Goal: Information Seeking & Learning: Learn about a topic

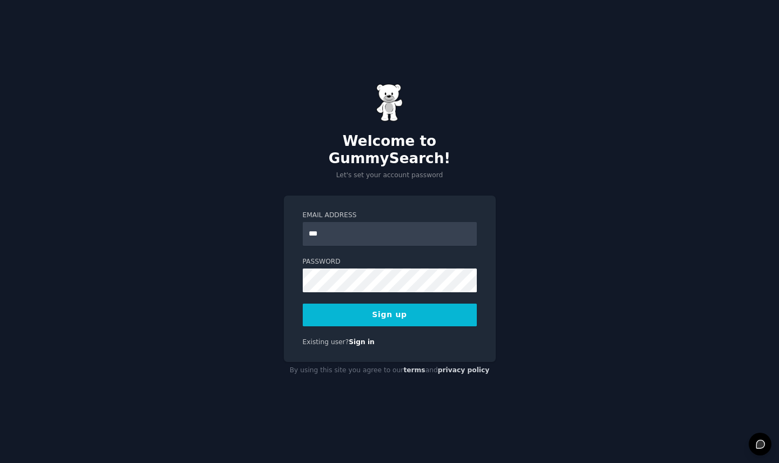
type input "**********"
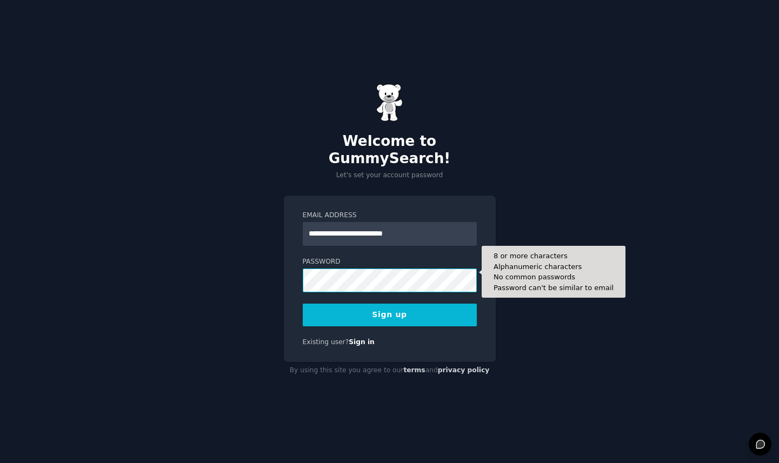
click at [303, 304] on button "Sign up" at bounding box center [390, 315] width 174 height 23
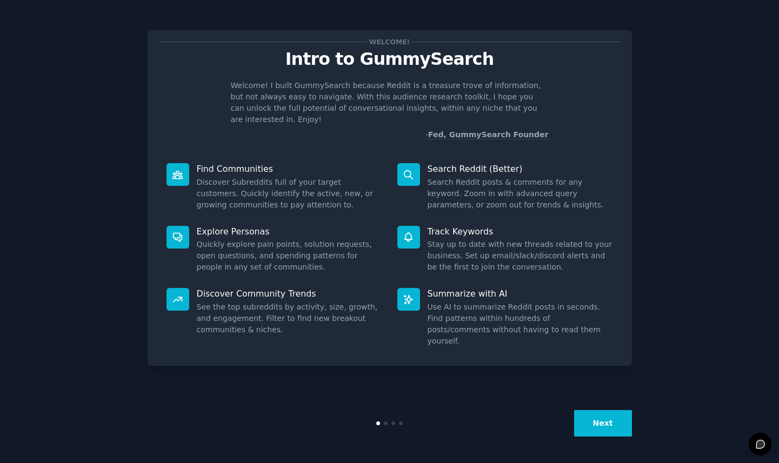
click at [590, 437] on div "Next" at bounding box center [390, 424] width 485 height 50
click at [593, 427] on button "Next" at bounding box center [603, 423] width 58 height 27
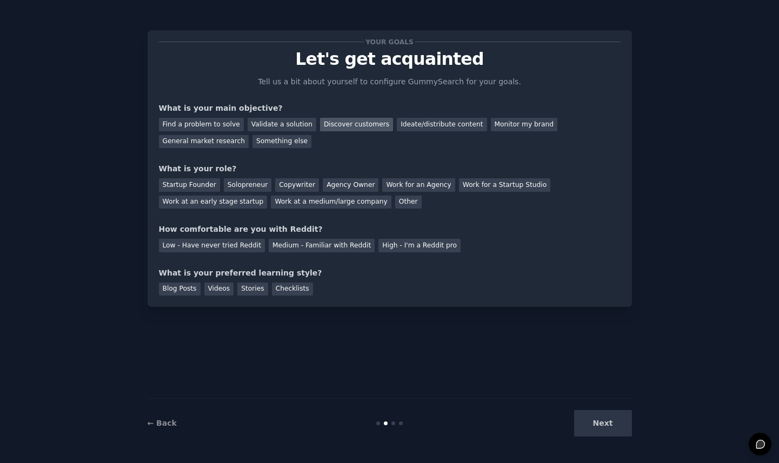
click at [349, 128] on div "Discover customers" at bounding box center [356, 125] width 73 height 14
click at [208, 146] on div "General market research" at bounding box center [204, 142] width 90 height 14
click at [352, 128] on div "Discover customers" at bounding box center [356, 125] width 73 height 14
click at [209, 143] on div "General market research" at bounding box center [204, 142] width 90 height 14
click at [195, 185] on div "Startup Founder" at bounding box center [189, 185] width 61 height 14
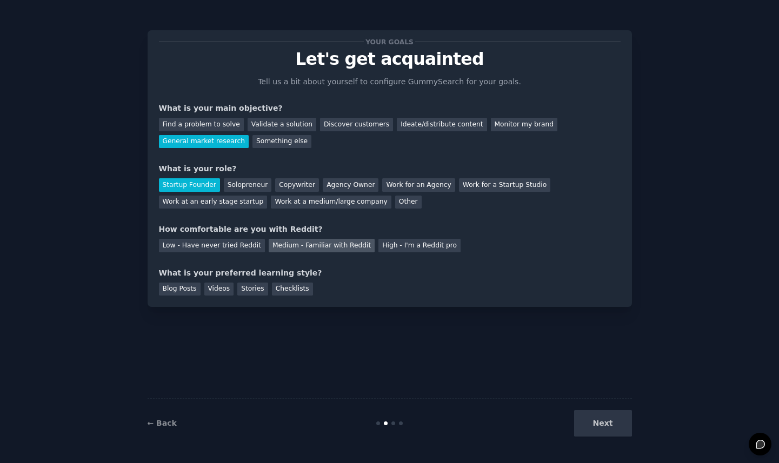
click at [290, 243] on div "Medium - Familiar with Reddit" at bounding box center [322, 246] width 106 height 14
click at [174, 294] on div "Blog Posts" at bounding box center [180, 290] width 42 height 14
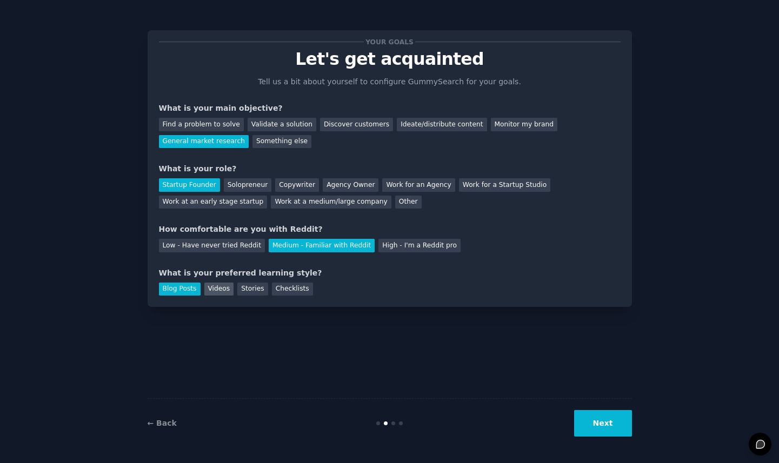
click at [206, 294] on div "Videos" at bounding box center [219, 290] width 30 height 14
click at [180, 287] on div "Blog Posts" at bounding box center [180, 290] width 42 height 14
click at [599, 428] on button "Next" at bounding box center [603, 423] width 58 height 27
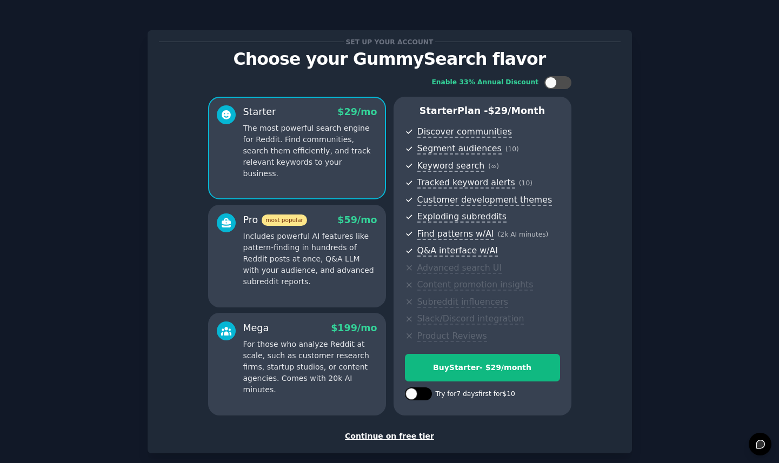
click at [421, 398] on div at bounding box center [418, 394] width 27 height 13
checkbox input "true"
click at [394, 437] on div "Continue on free tier" at bounding box center [390, 436] width 462 height 11
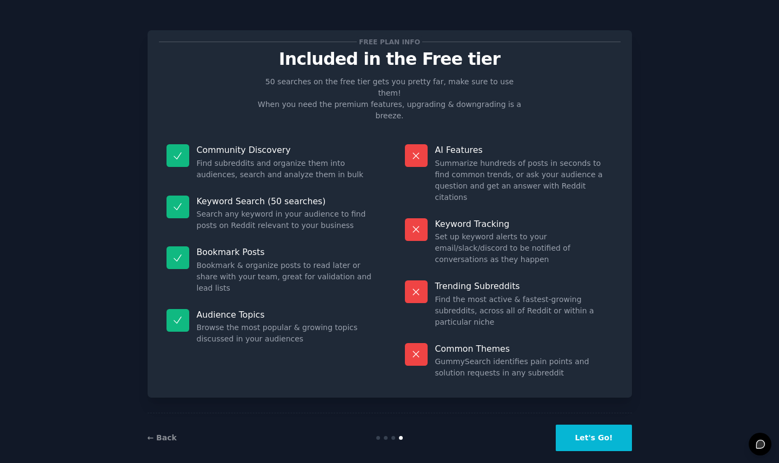
click at [581, 425] on button "Let's Go!" at bounding box center [594, 438] width 76 height 27
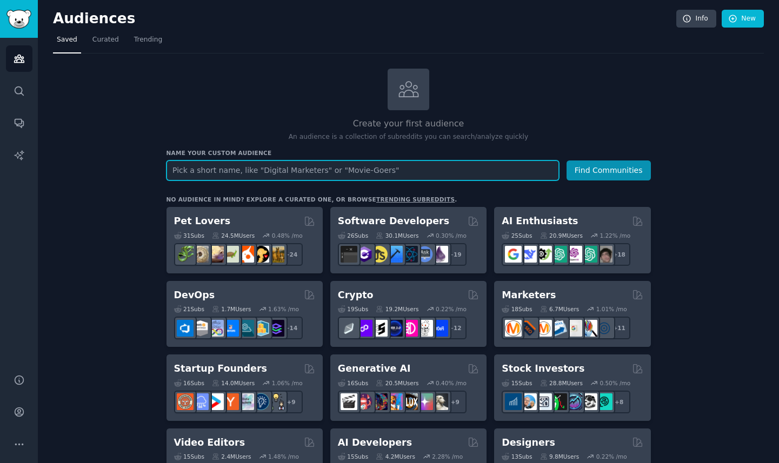
click at [216, 173] on input "text" at bounding box center [363, 171] width 393 height 20
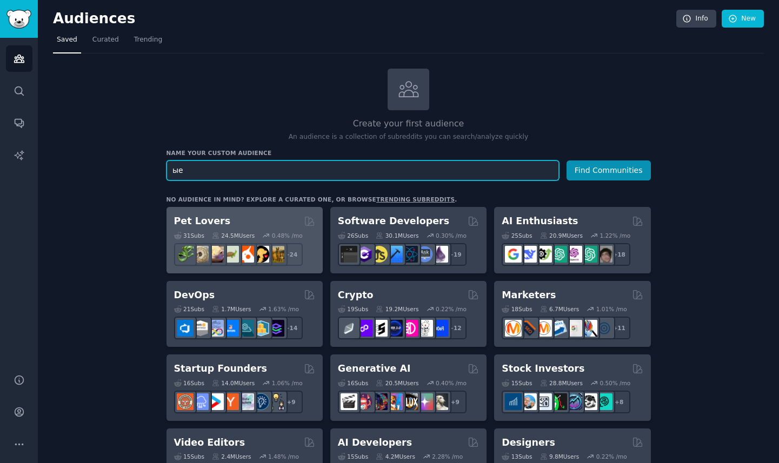
type input "ы"
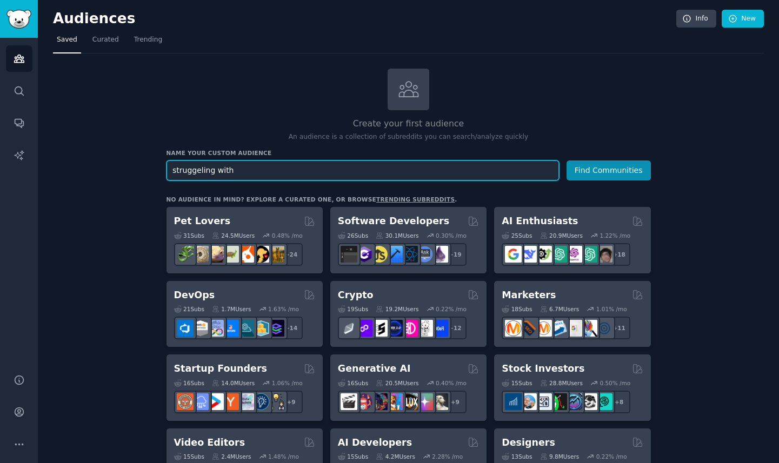
paste input "text"
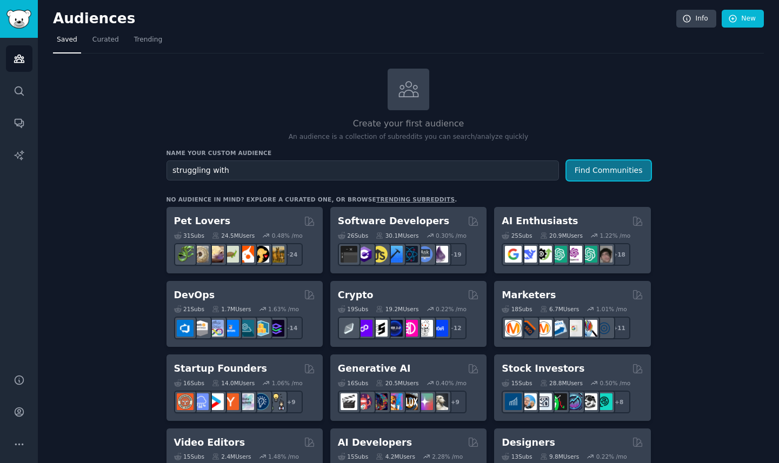
click at [618, 168] on button "Find Communities" at bounding box center [609, 171] width 84 height 20
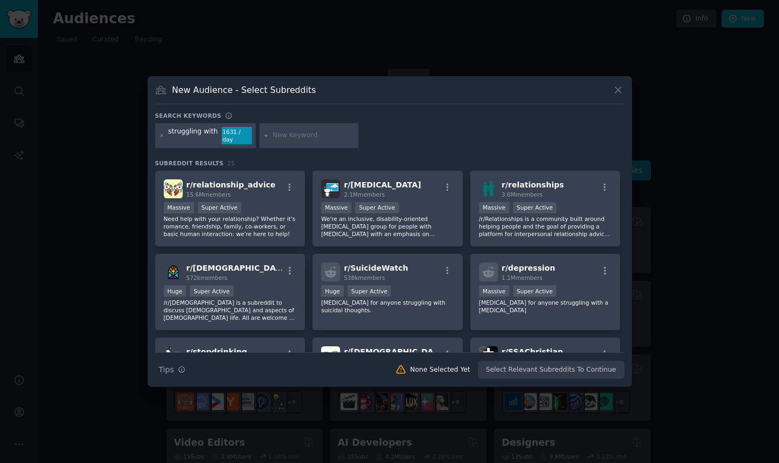
click at [619, 93] on icon at bounding box center [618, 89] width 11 height 11
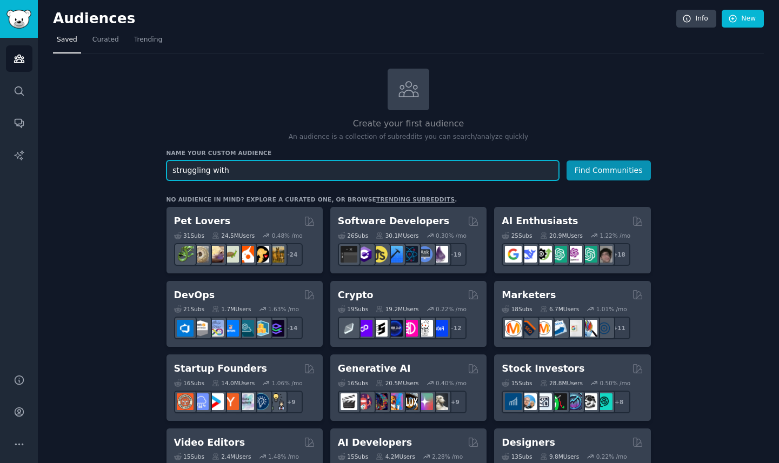
click at [268, 171] on input "struggling with" at bounding box center [363, 171] width 393 height 20
type input "saas"
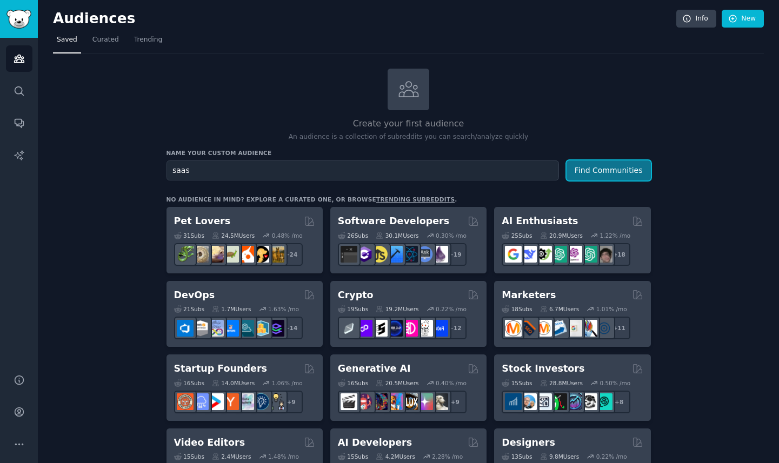
click at [609, 168] on button "Find Communities" at bounding box center [609, 171] width 84 height 20
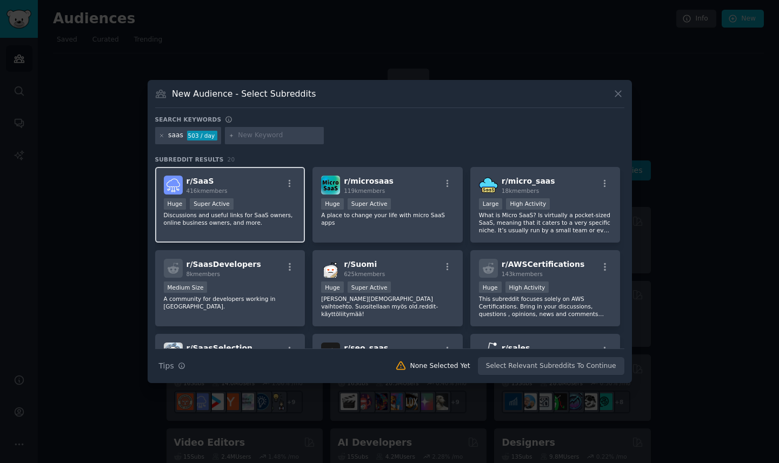
click at [251, 189] on div "r/ SaaS 416k members" at bounding box center [230, 185] width 133 height 19
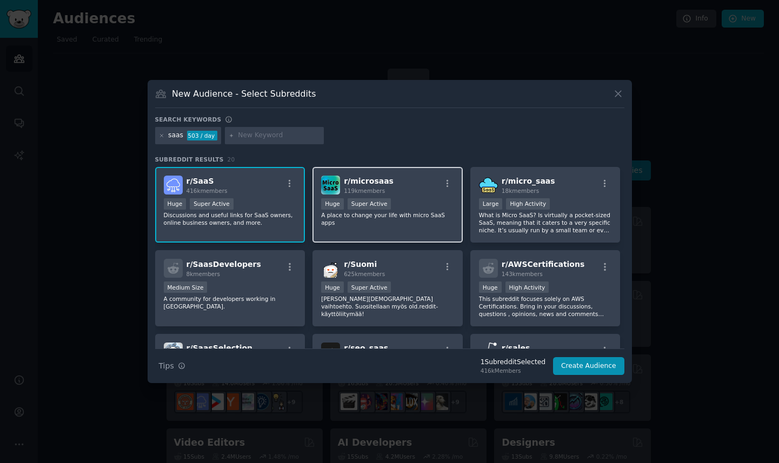
click at [412, 184] on div "r/ microsaas 119k members" at bounding box center [387, 185] width 133 height 19
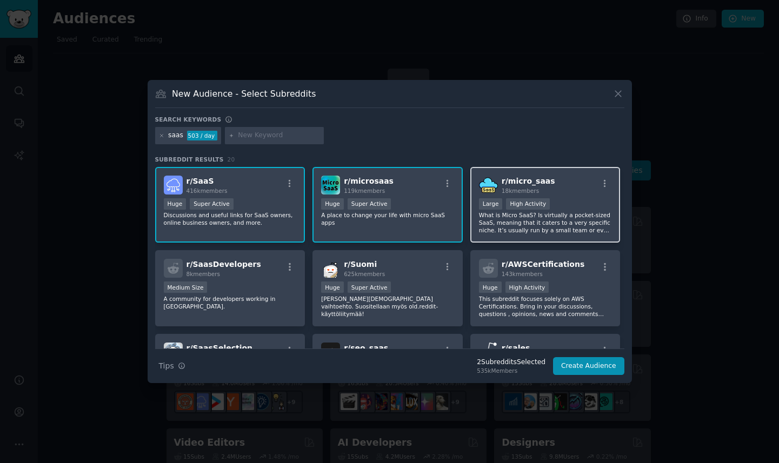
click at [526, 190] on span "18k members" at bounding box center [520, 191] width 37 height 6
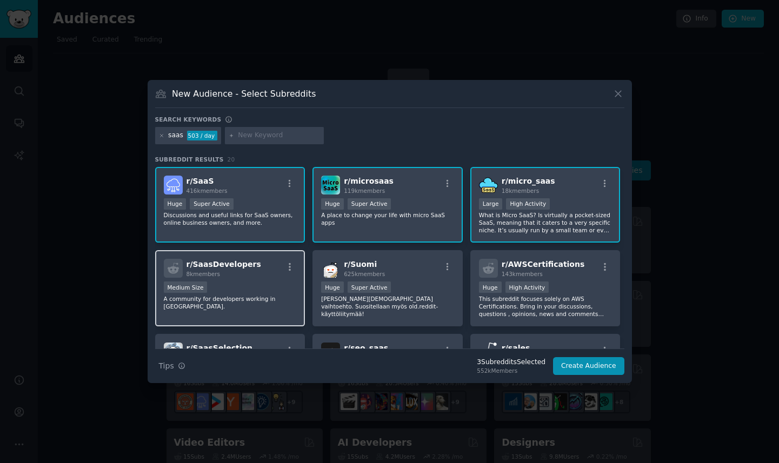
click at [266, 292] on div "Medium Size" at bounding box center [230, 289] width 133 height 14
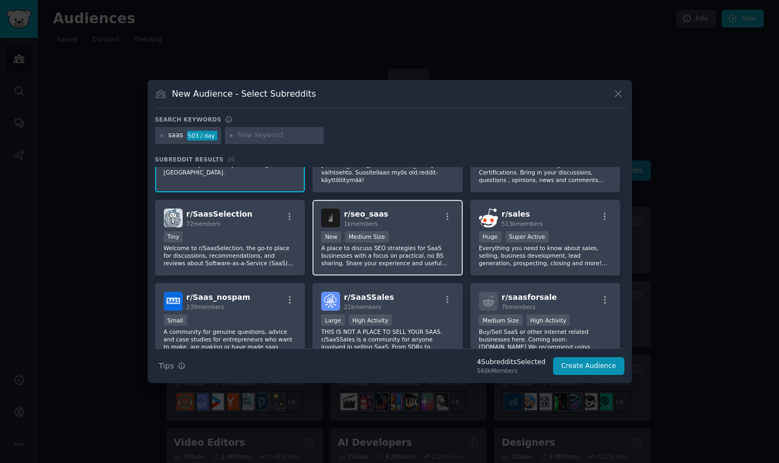
scroll to position [135, 0]
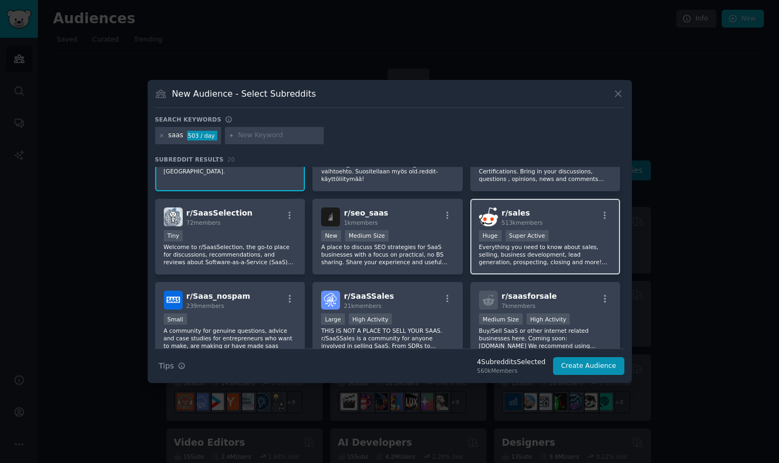
click at [489, 257] on p "Everything you need to know about sales, selling, business development, lead ge…" at bounding box center [545, 254] width 133 height 23
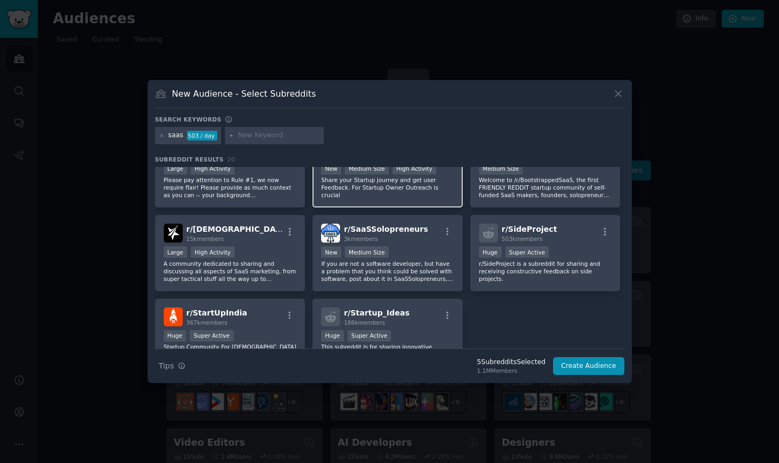
scroll to position [374, 0]
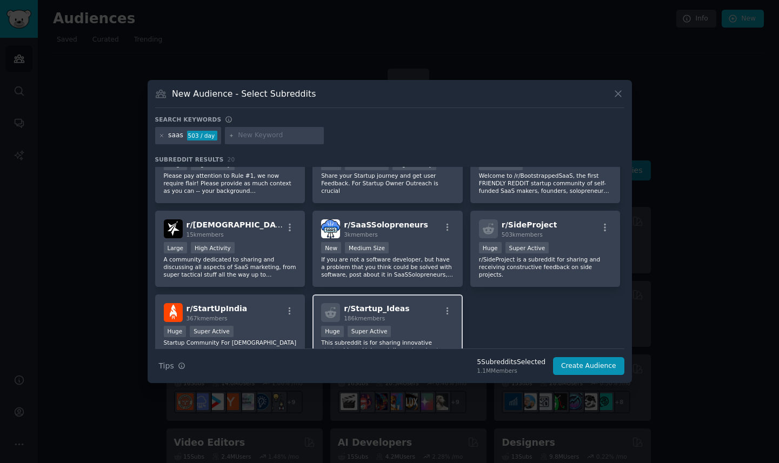
click at [419, 314] on div "r/ Startup_Ideas 186k members" at bounding box center [387, 312] width 133 height 19
click at [581, 367] on button "Create Audience" at bounding box center [588, 366] width 71 height 18
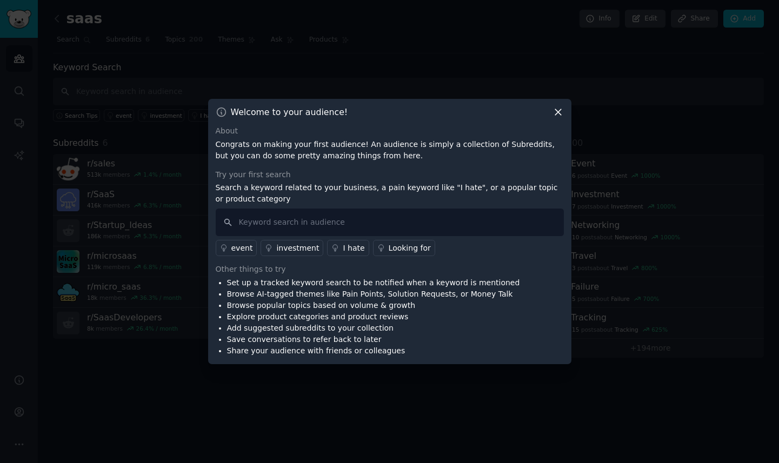
click at [563, 111] on icon at bounding box center [558, 112] width 11 height 11
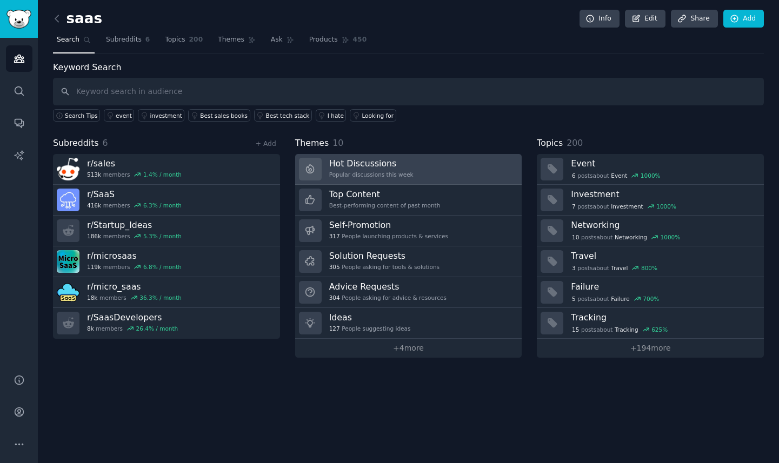
click at [370, 170] on div "Hot Discussions Popular discussions this week" at bounding box center [371, 169] width 84 height 23
